Goal: Check status: Check status

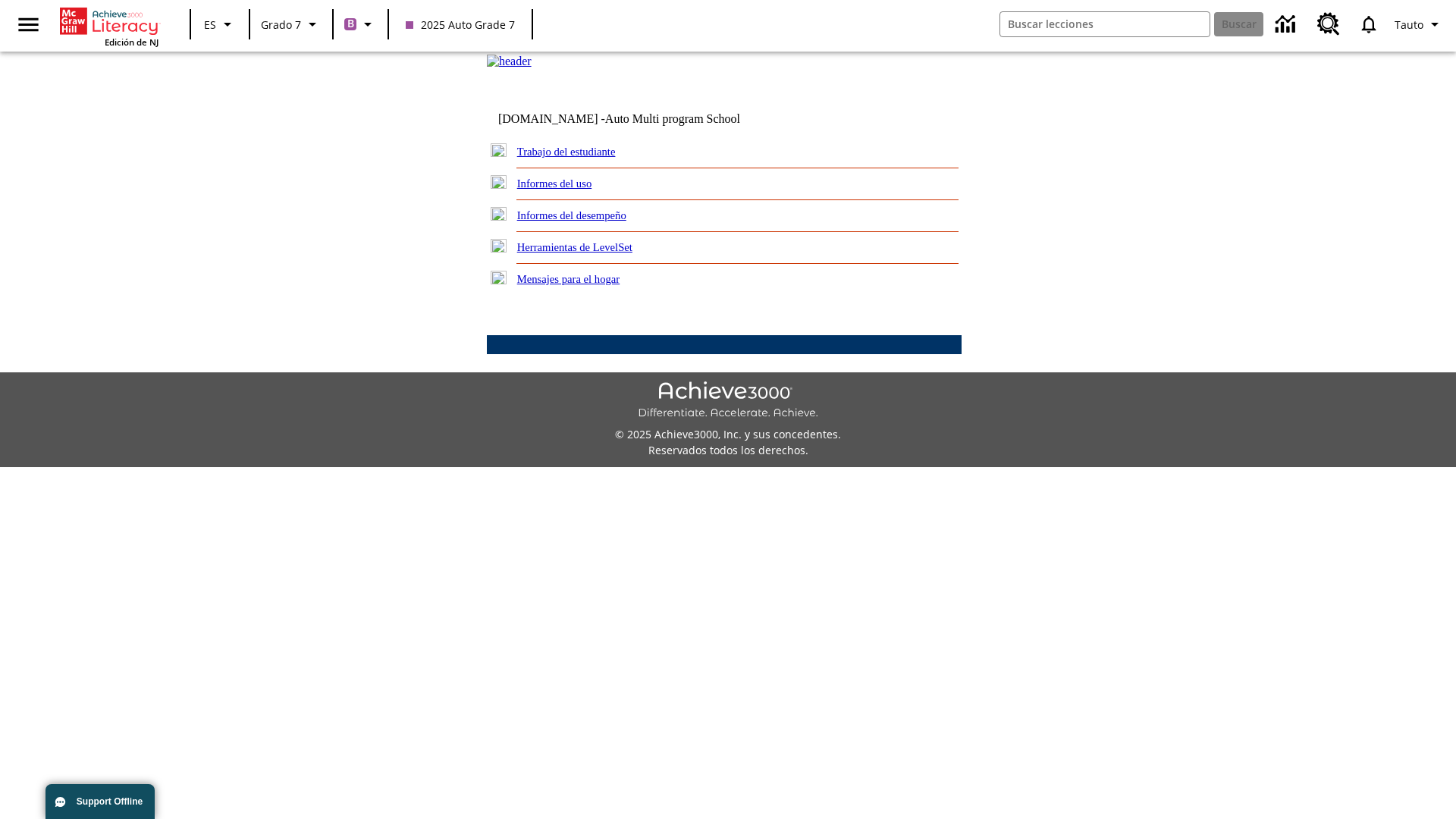
click at [592, 222] on link "Informes del desempeño" at bounding box center [571, 215] width 109 height 12
click at [0, 0] on link "¿Cómo se están desempeñando mis estudiantes en su habilidad lectora?" at bounding box center [0, 0] width 0 height 0
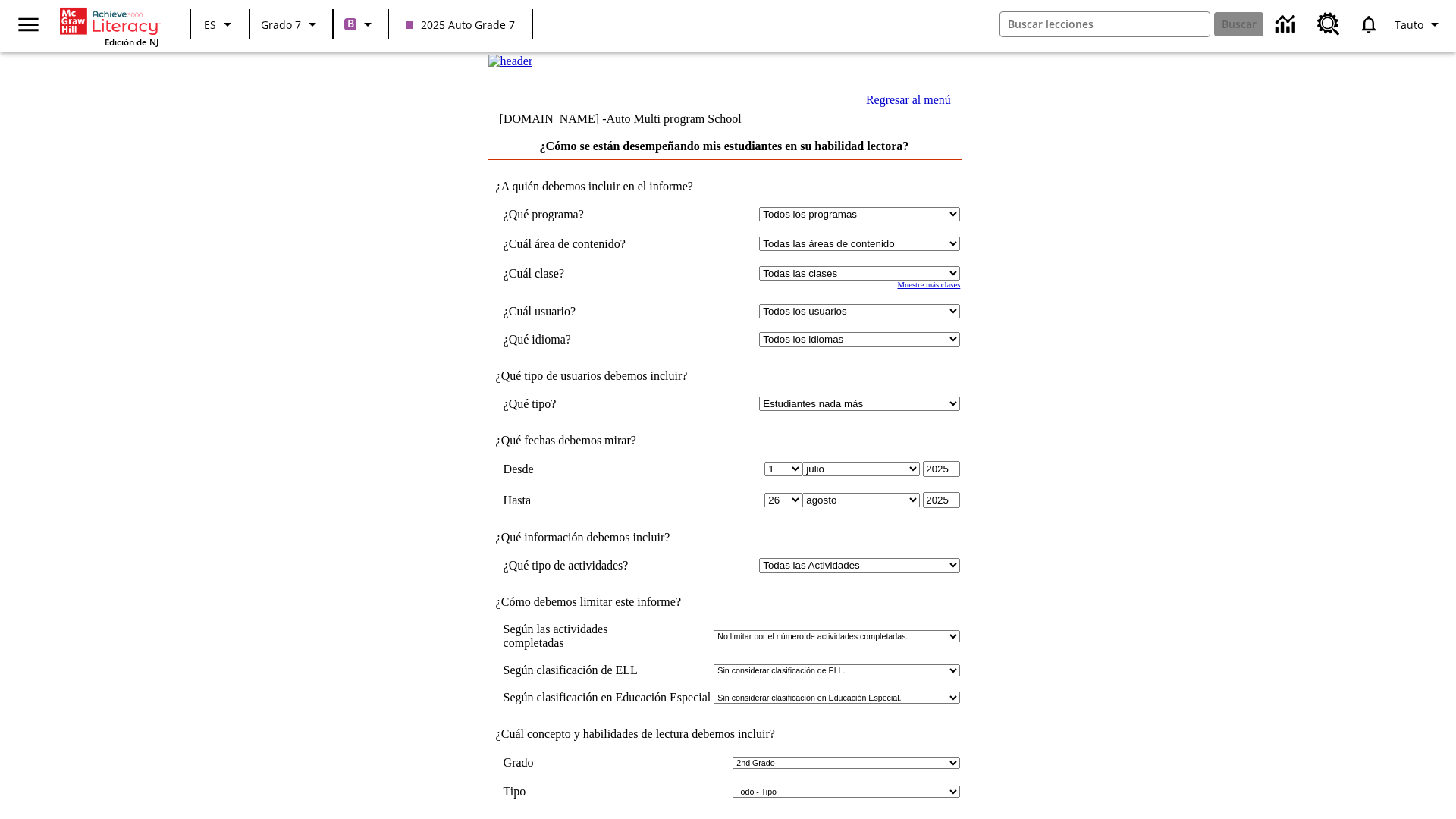
select select "2"
click at [725, 818] on input "Ver Informe" at bounding box center [724, 835] width 70 height 17
select select "2349292"
